Goal: Find contact information: Find contact information

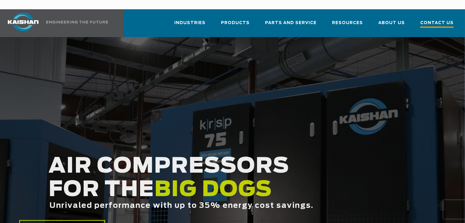
click at [437, 19] on span "Contact Us" at bounding box center [436, 23] width 33 height 8
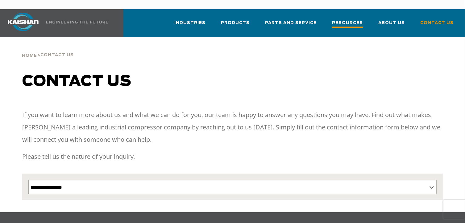
click at [348, 19] on span "Resources" at bounding box center [347, 23] width 31 height 8
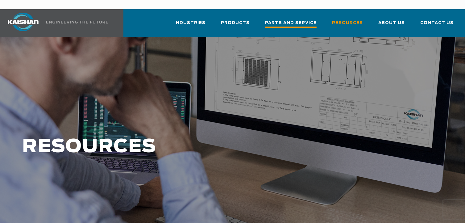
click at [308, 19] on span "Parts and Service" at bounding box center [291, 23] width 52 height 8
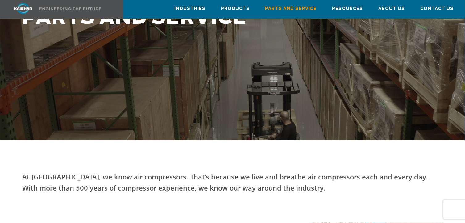
scroll to position [127, 0]
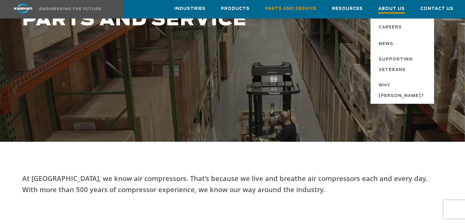
click at [392, 8] on span "About Us" at bounding box center [391, 9] width 27 height 8
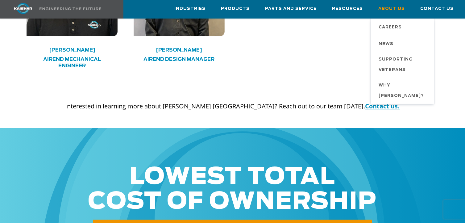
scroll to position [1844, 0]
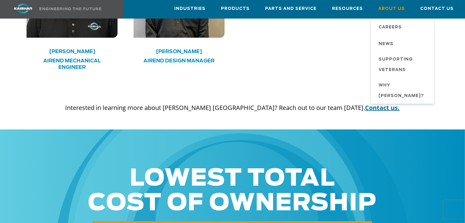
click at [365, 103] on link "Contact us." at bounding box center [382, 107] width 35 height 8
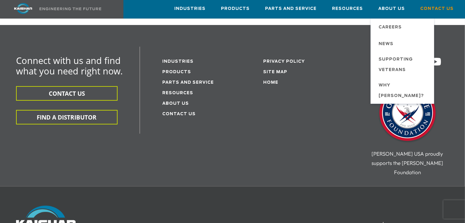
scroll to position [241, 0]
